Goal: Information Seeking & Learning: Learn about a topic

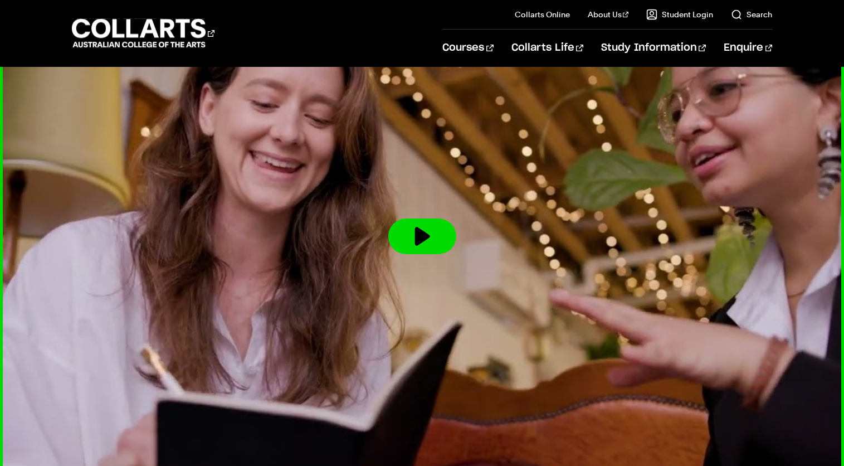
scroll to position [1712, 0]
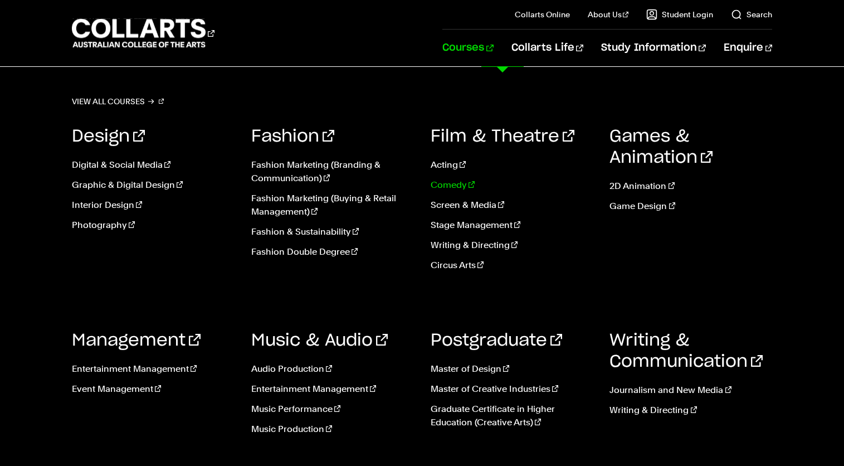
click at [441, 186] on link "Comedy" at bounding box center [512, 184] width 163 height 13
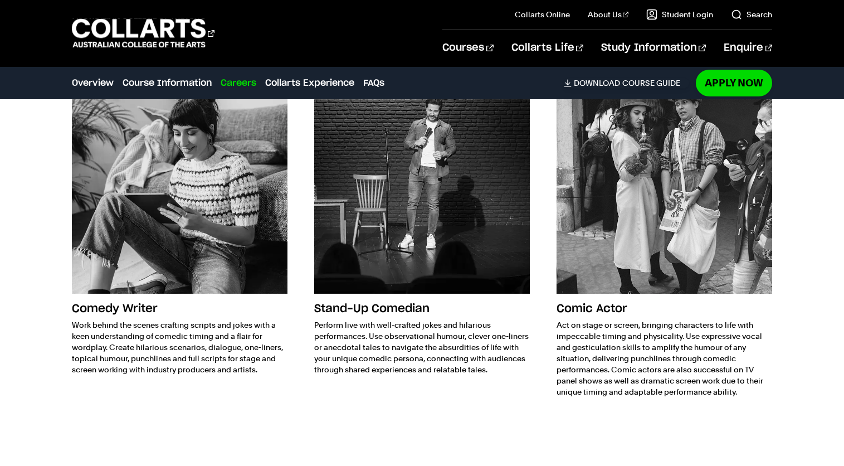
scroll to position [1771, 0]
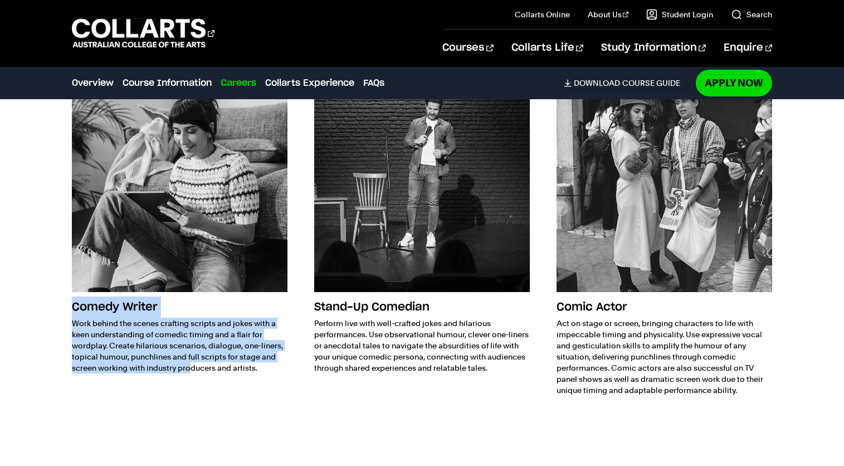
drag, startPoint x: 74, startPoint y: 309, endPoint x: 259, endPoint y: 360, distance: 191.8
click at [259, 360] on div "Comedy Writer Work behind the scenes crafting scripts and jokes with a keen und…" at bounding box center [180, 334] width 216 height 77
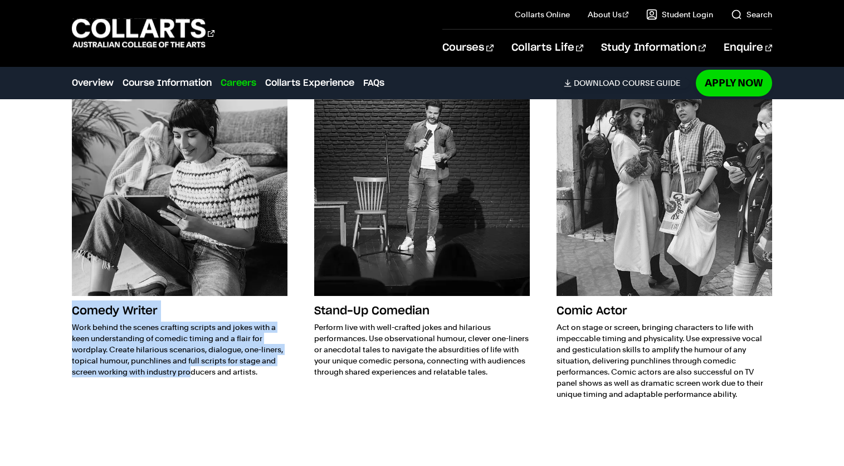
drag, startPoint x: 259, startPoint y: 360, endPoint x: 256, endPoint y: 367, distance: 7.0
click at [259, 360] on p "Work behind the scenes crafting scripts and jokes with a keen understanding of …" at bounding box center [180, 349] width 216 height 56
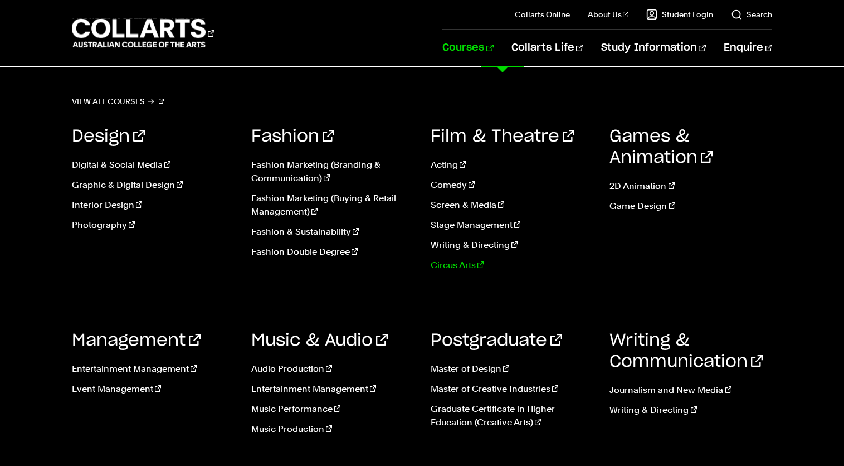
click at [449, 269] on link "Circus Arts" at bounding box center [512, 265] width 163 height 13
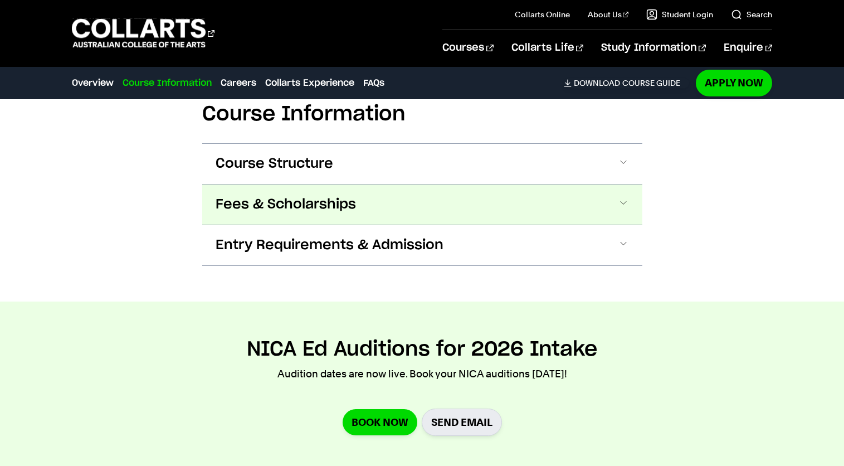
click at [403, 203] on button "Fees & Scholarships" at bounding box center [422, 204] width 440 height 40
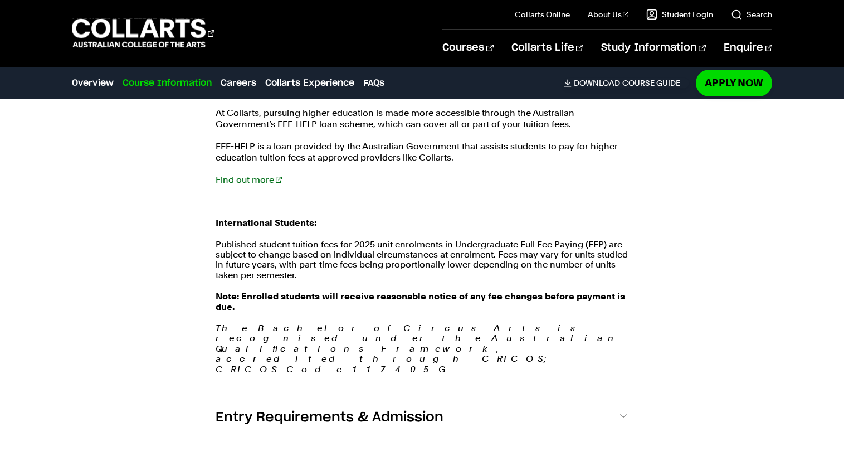
scroll to position [1279, 0]
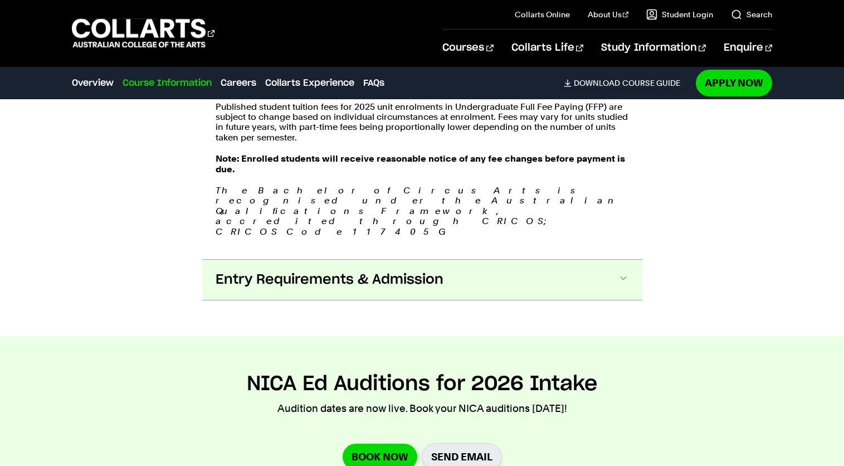
click at [409, 271] on span "Entry Requirements & Admission" at bounding box center [330, 280] width 228 height 18
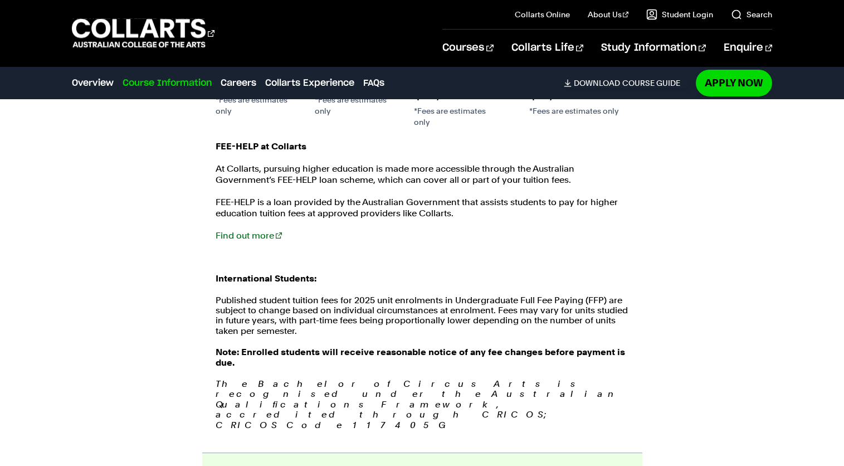
scroll to position [1201, 0]
drag, startPoint x: 433, startPoint y: 383, endPoint x: 336, endPoint y: 380, distance: 97.6
click at [336, 380] on em "The Bachelor of Circus Arts is recognised under the Australian Qualifications F…" at bounding box center [422, 403] width 413 height 51
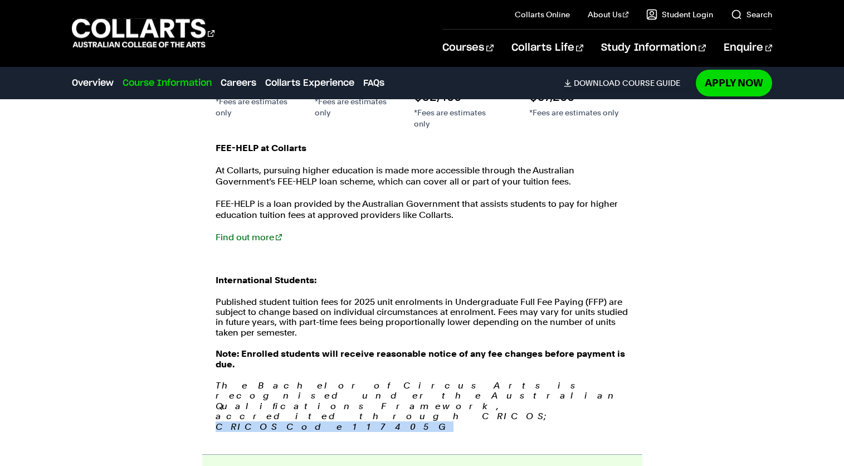
copy em "CRICOS Code 117405G"
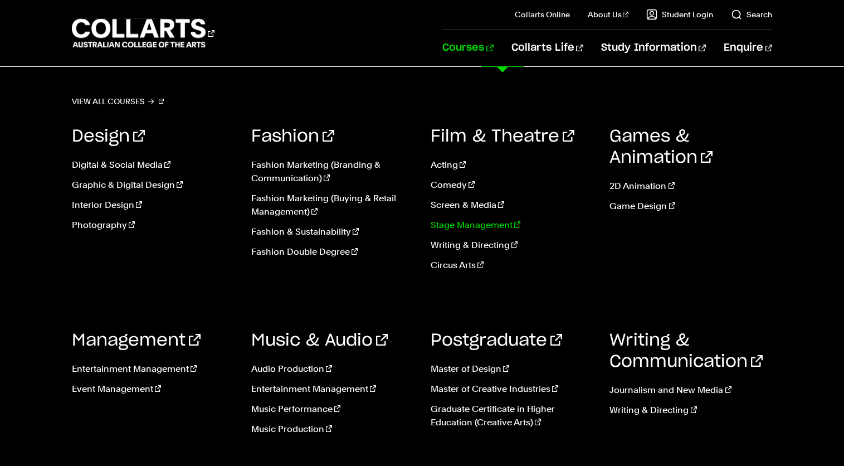
click at [451, 224] on link "Stage Management" at bounding box center [512, 224] width 163 height 13
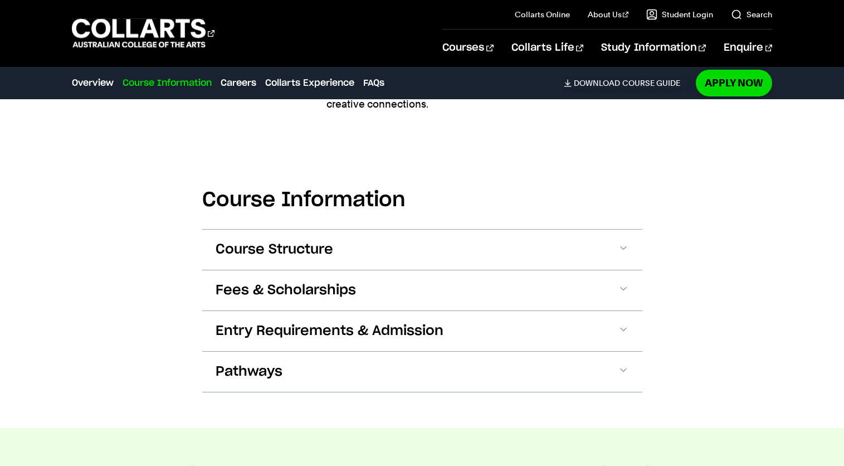
scroll to position [1107, 0]
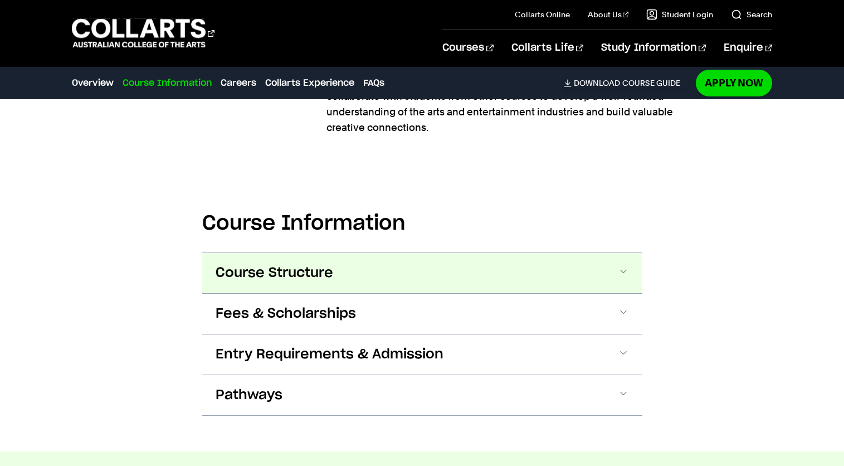
click at [435, 254] on button "Course Structure" at bounding box center [422, 273] width 440 height 40
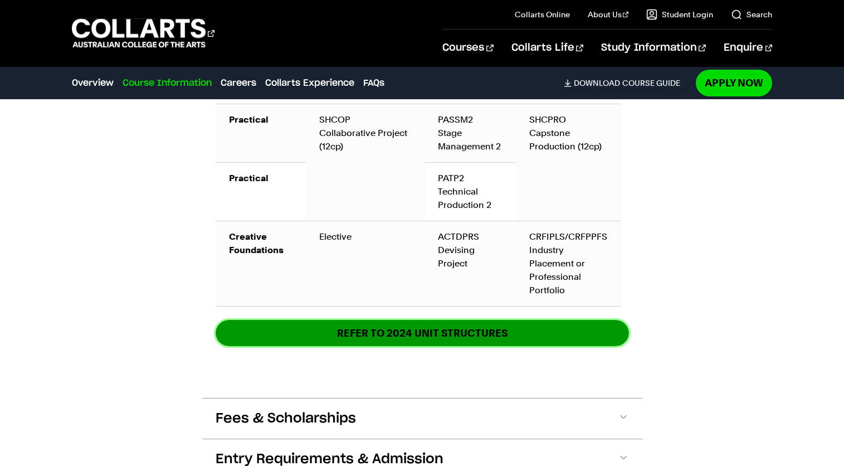
scroll to position [1797, 0]
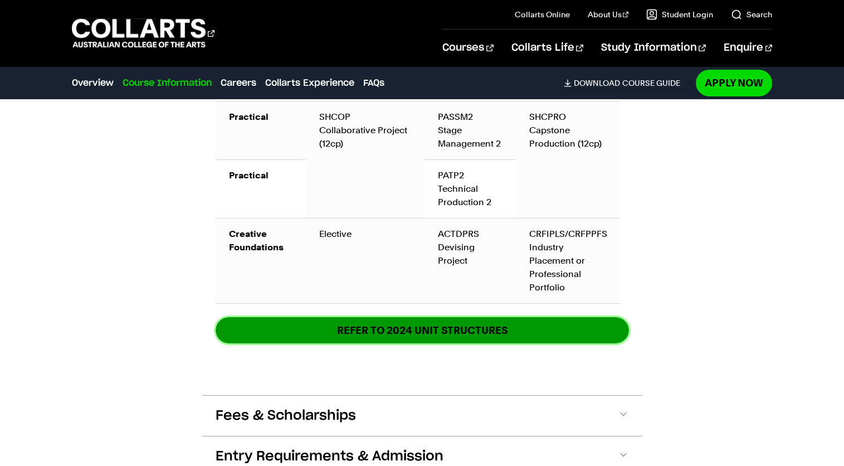
click at [396, 317] on link "REFER TO 2024 unit structures" at bounding box center [422, 330] width 413 height 26
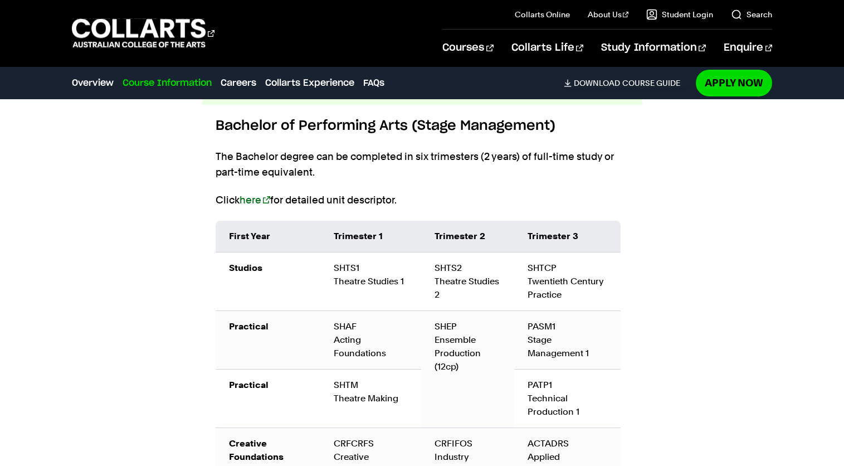
scroll to position [1298, 0]
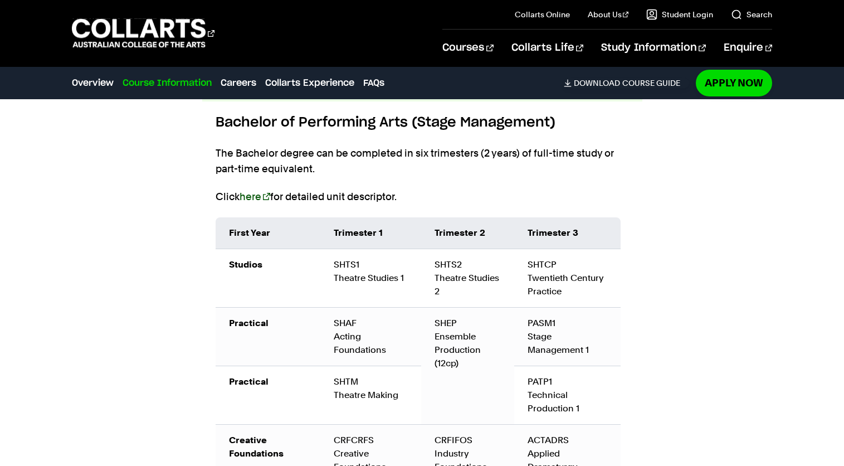
click at [260, 191] on link "here" at bounding box center [255, 197] width 31 height 12
